Goal: Transaction & Acquisition: Purchase product/service

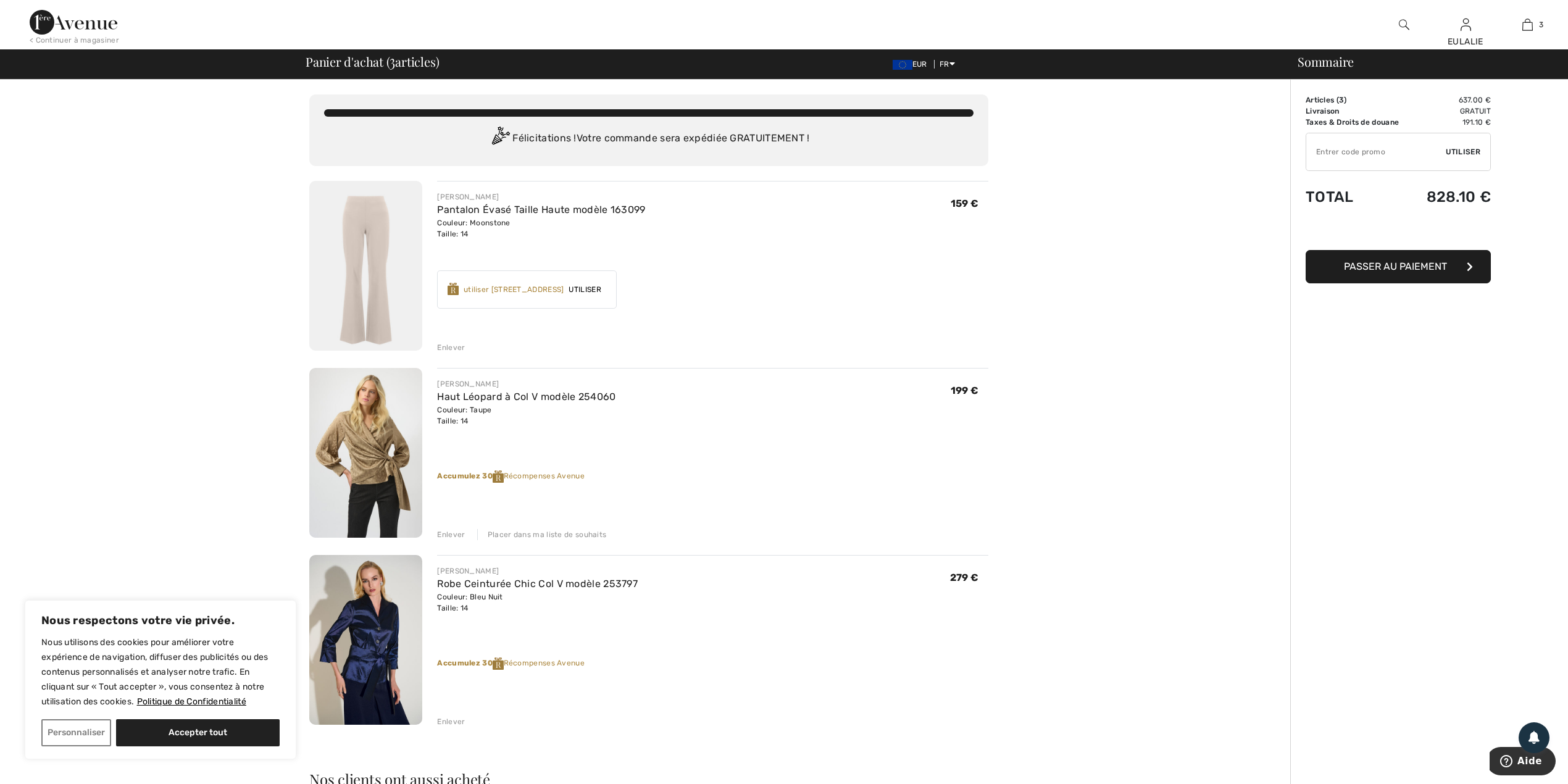
click at [369, 442] on img at bounding box center [366, 452] width 113 height 170
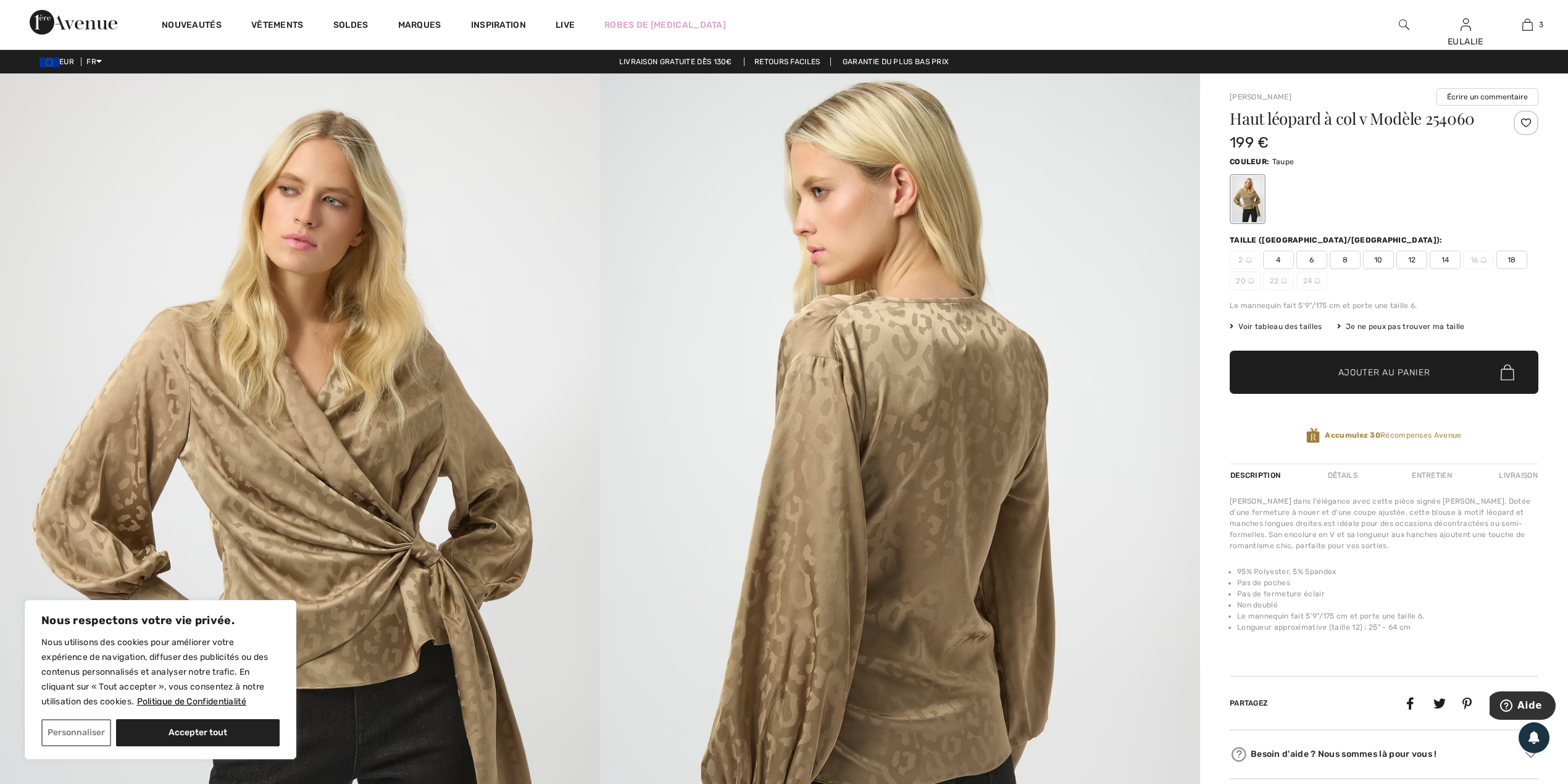
click at [283, 424] on img at bounding box center [300, 523] width 600 height 900
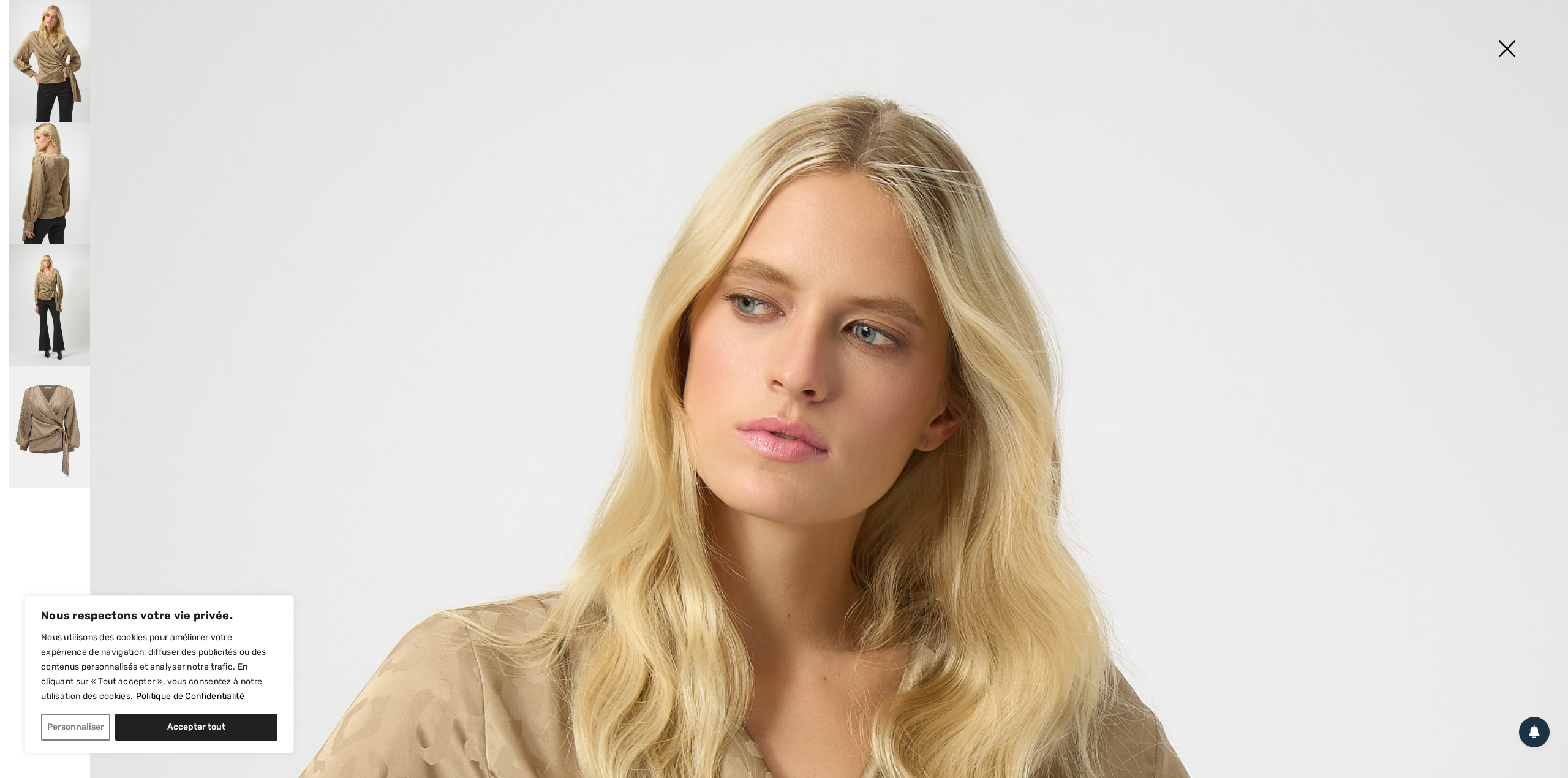
click at [27, 155] on img at bounding box center [49, 182] width 81 height 122
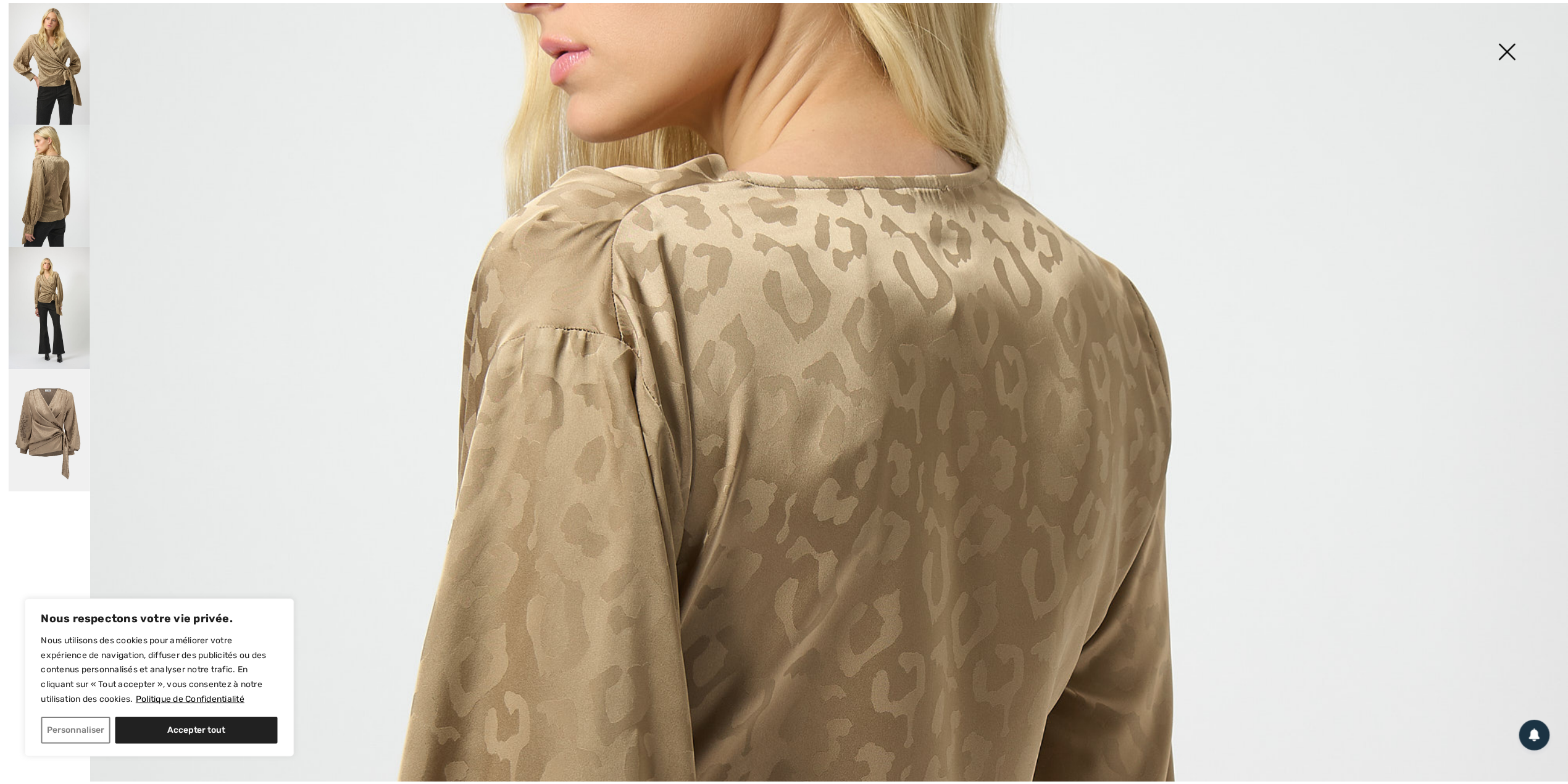
scroll to position [411, 0]
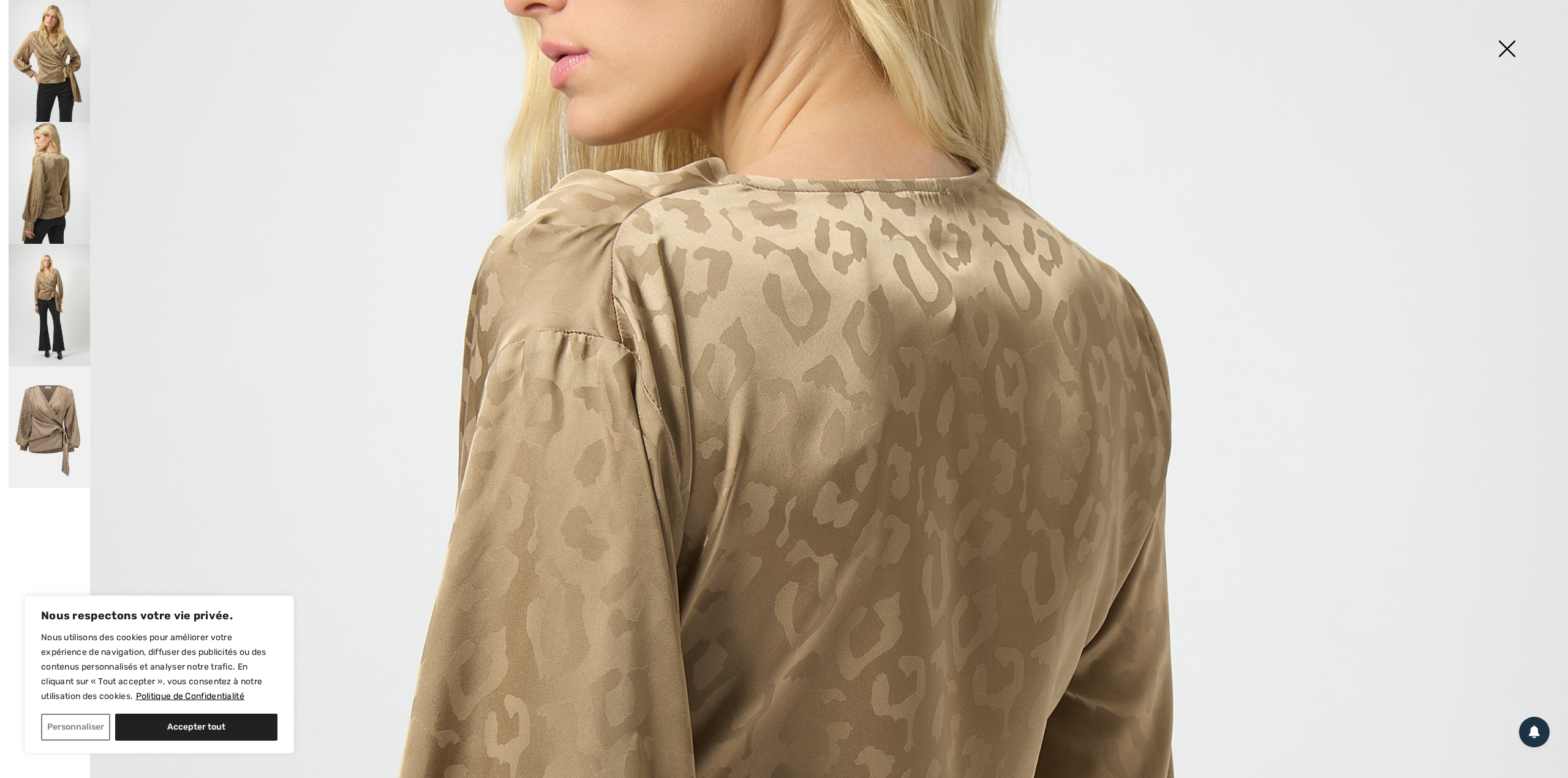
click at [1501, 42] on img at bounding box center [1507, 50] width 61 height 63
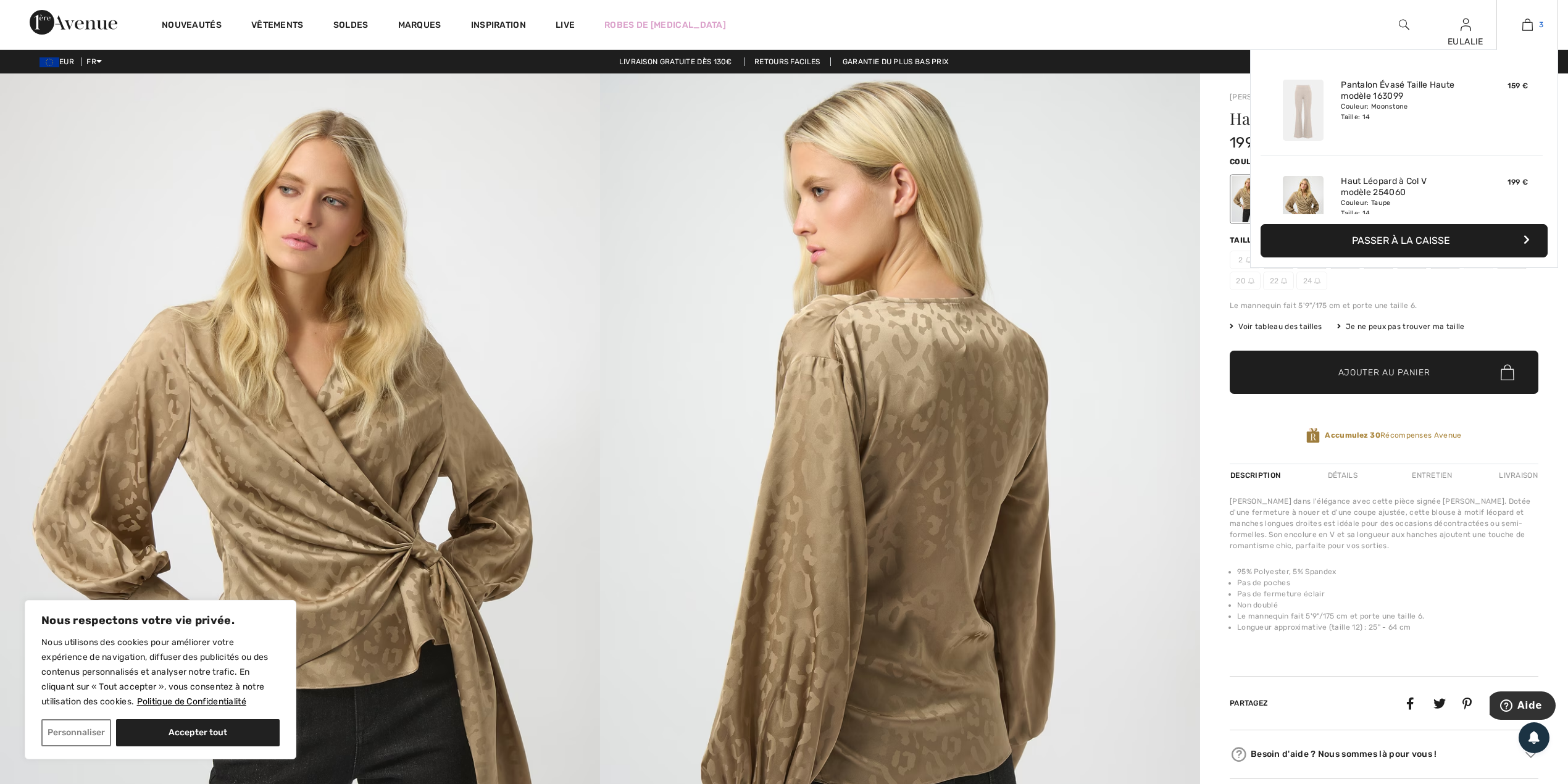
click at [1527, 22] on img at bounding box center [1528, 25] width 11 height 15
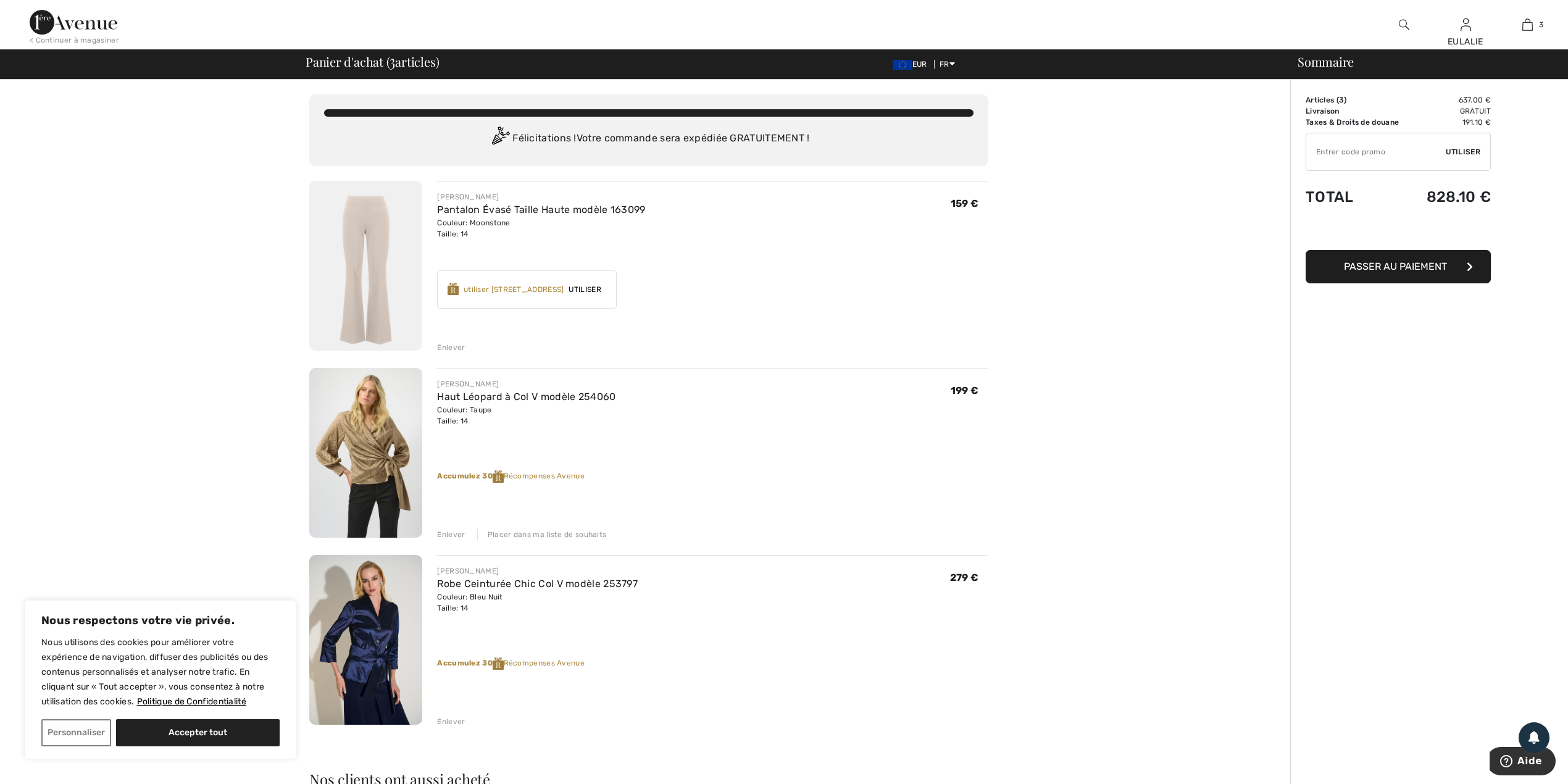
click at [371, 440] on img at bounding box center [366, 452] width 113 height 170
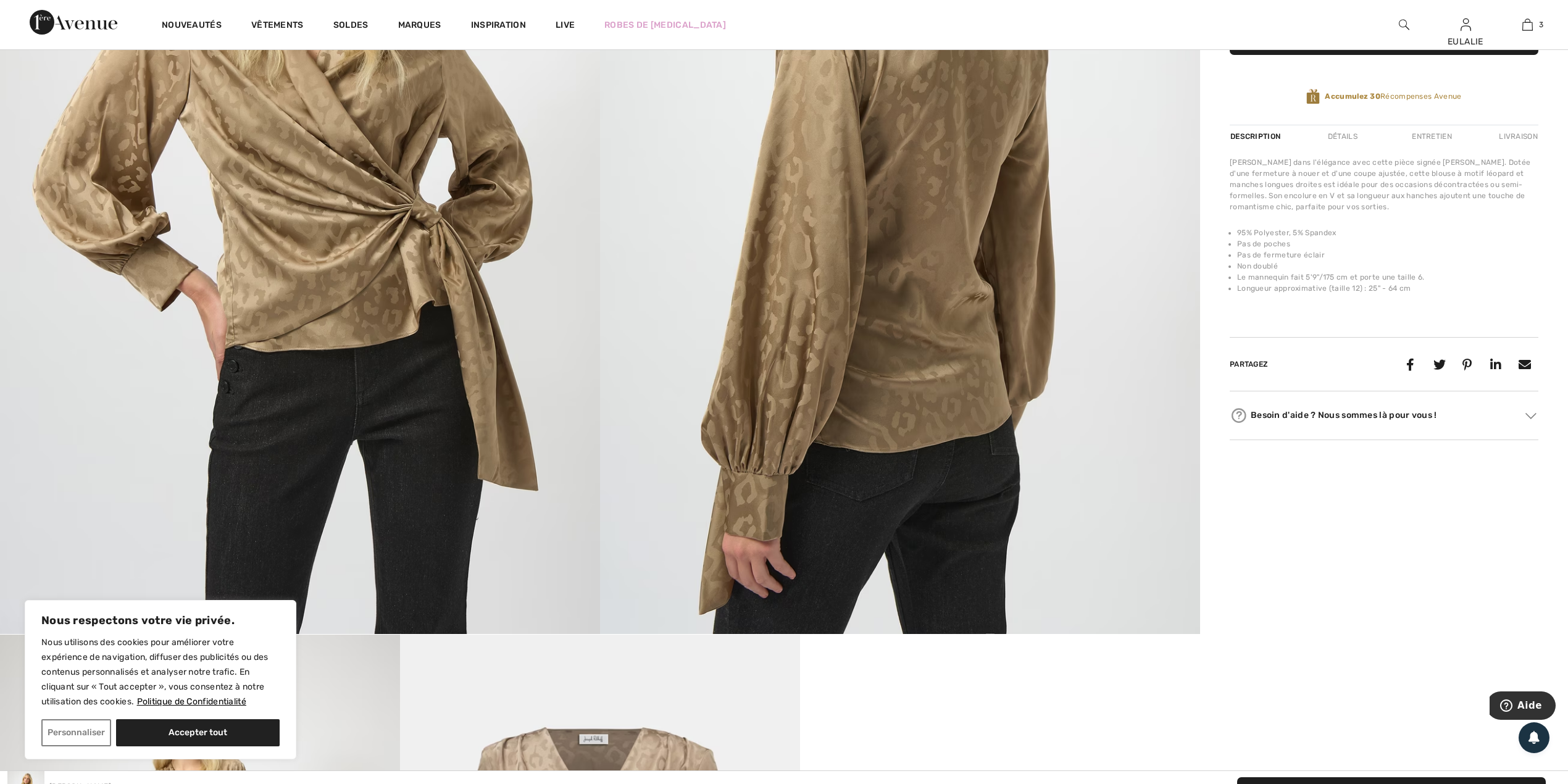
scroll to position [82, 0]
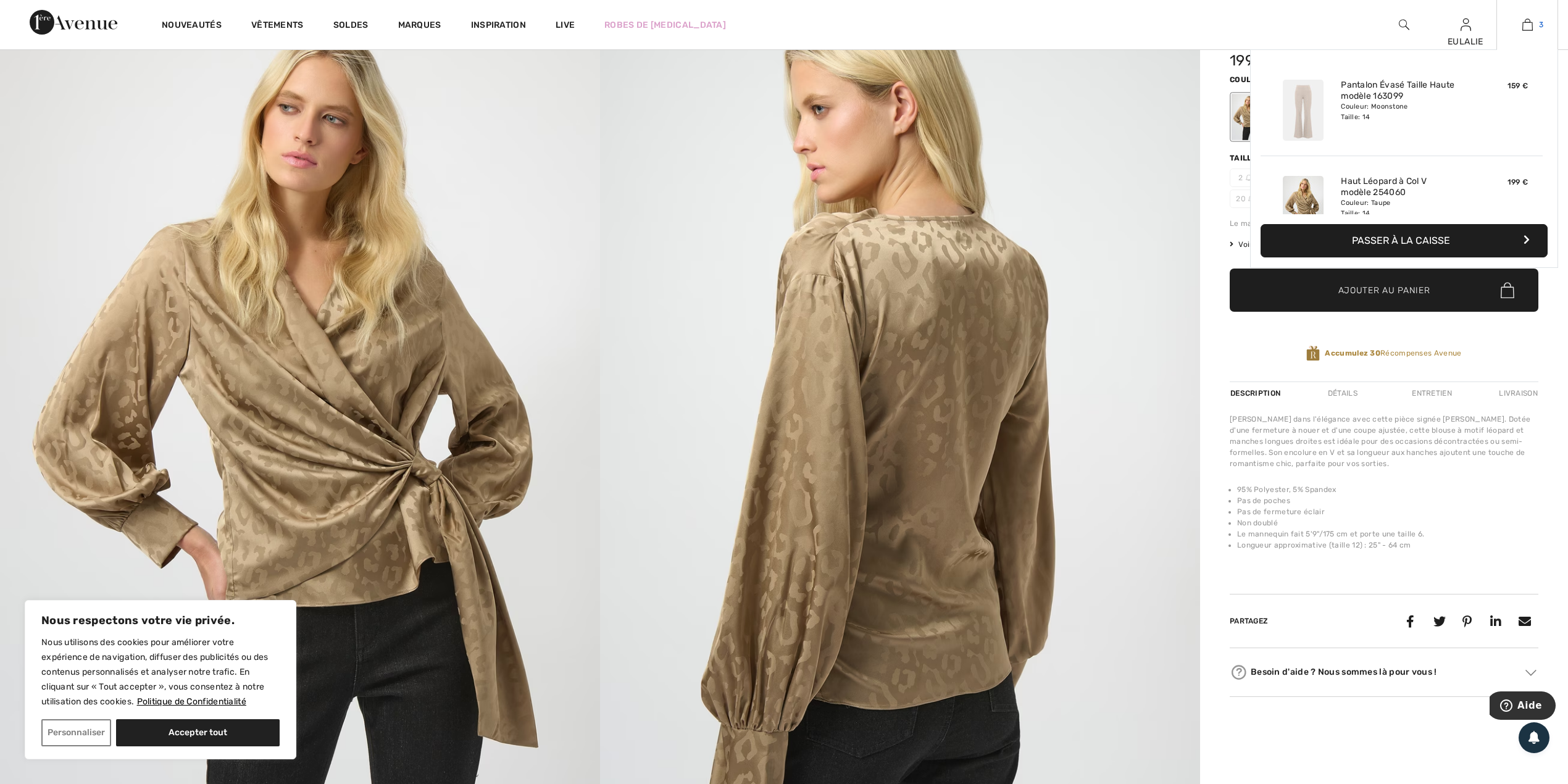
click at [1531, 23] on img at bounding box center [1528, 25] width 11 height 15
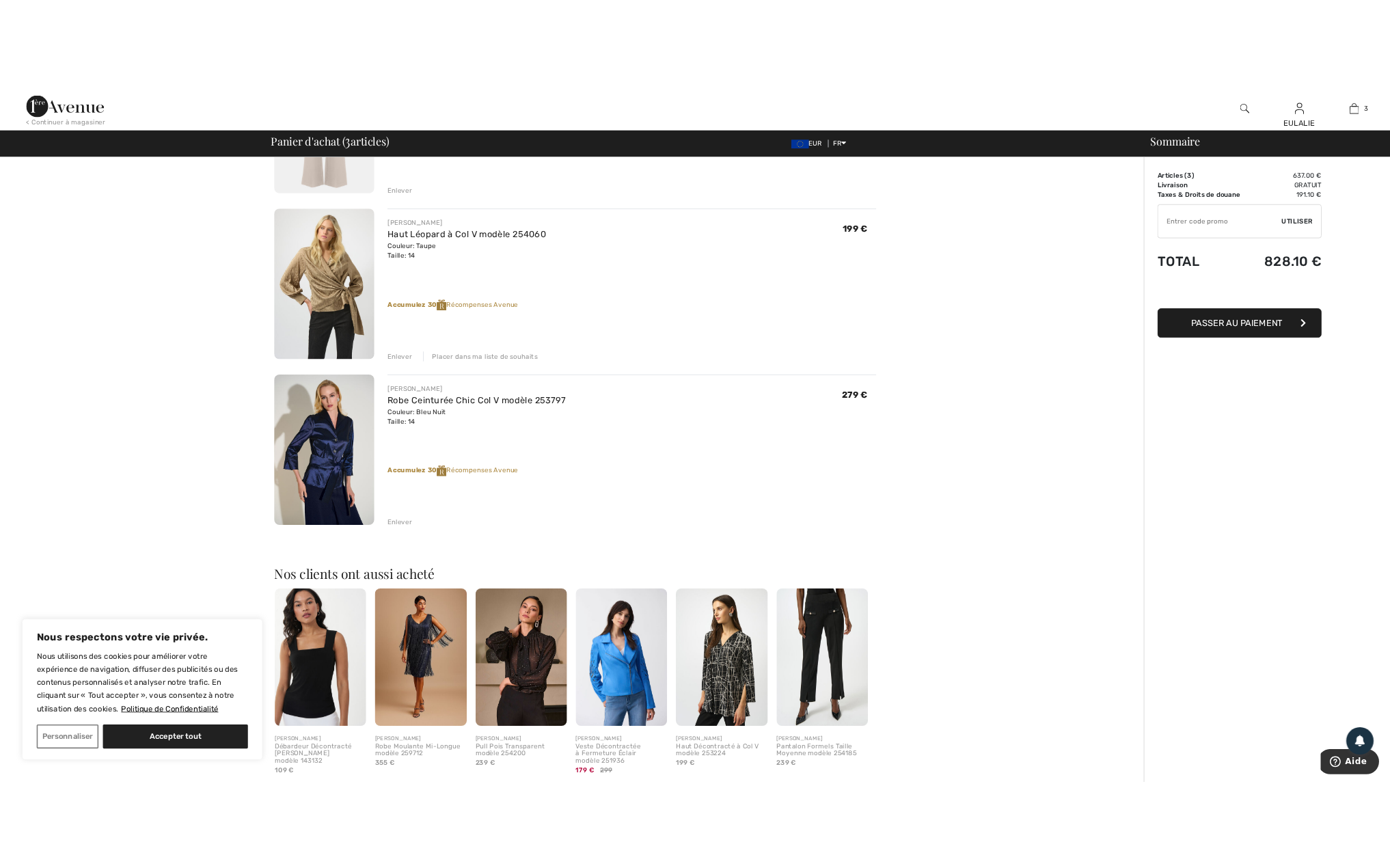
scroll to position [74, 0]
